Goal: Task Accomplishment & Management: Manage account settings

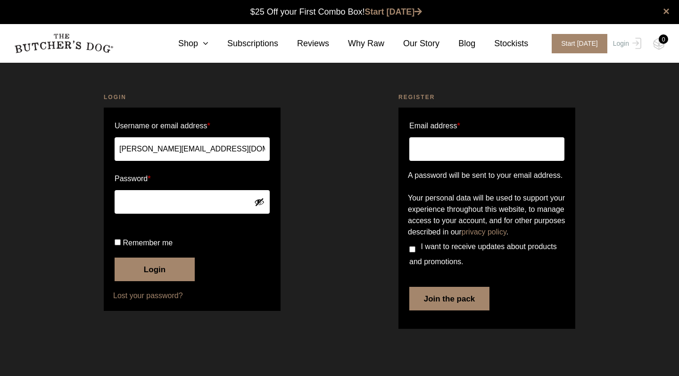
scroll to position [0, 0]
click at [257, 200] on button "Show password" at bounding box center [259, 202] width 10 height 10
click at [257, 200] on button "Hide password" at bounding box center [259, 202] width 10 height 10
click at [151, 247] on span "Remember me" at bounding box center [148, 243] width 50 height 8
click at [121, 245] on input "Remember me" at bounding box center [118, 242] width 6 height 6
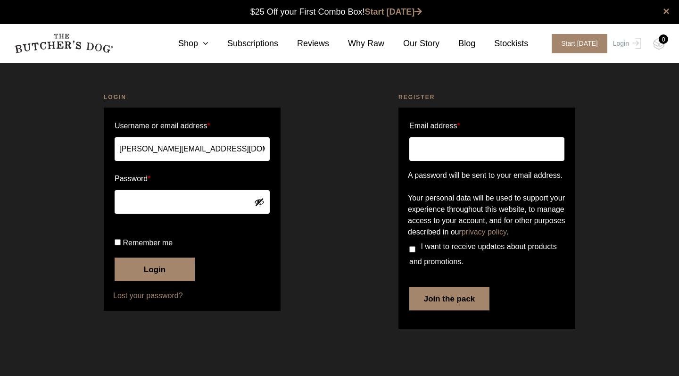
checkbox input "true"
click at [157, 281] on button "Login" at bounding box center [155, 270] width 80 height 24
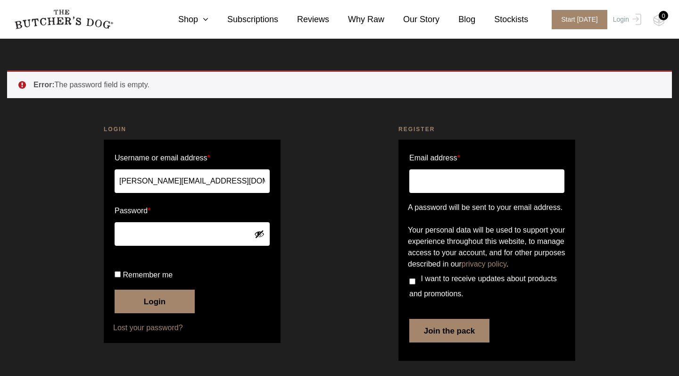
scroll to position [44, 0]
